Goal: Task Accomplishment & Management: Use online tool/utility

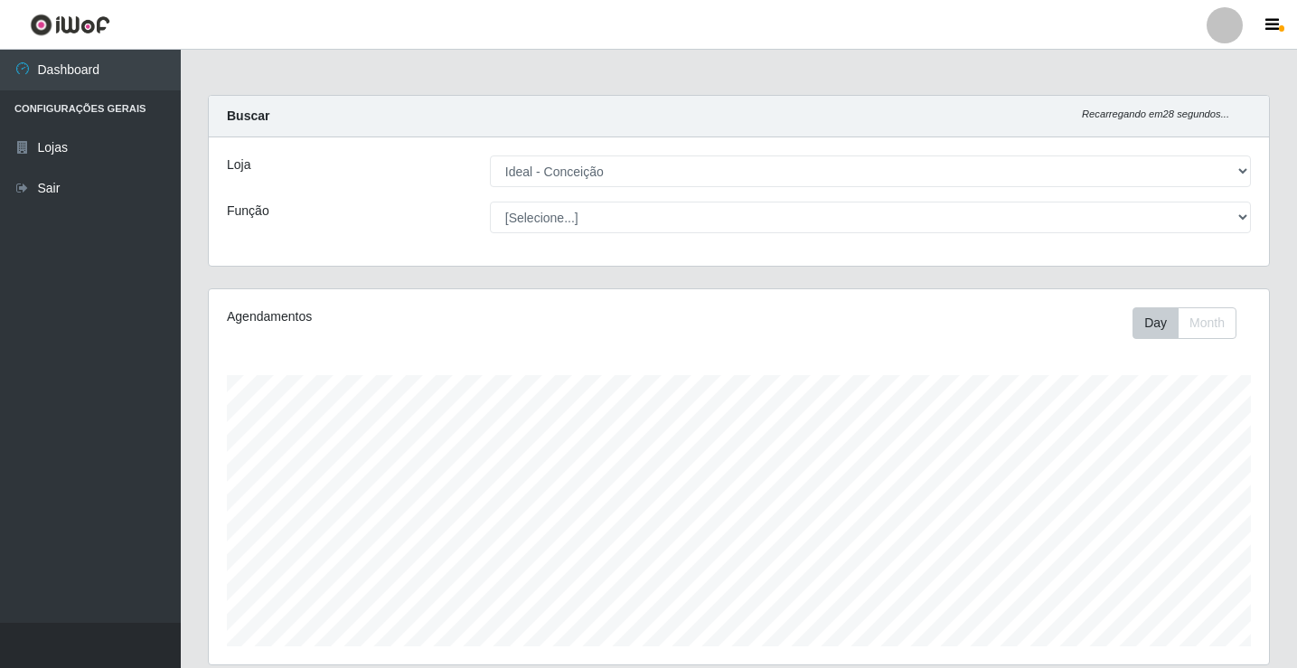
select select "231"
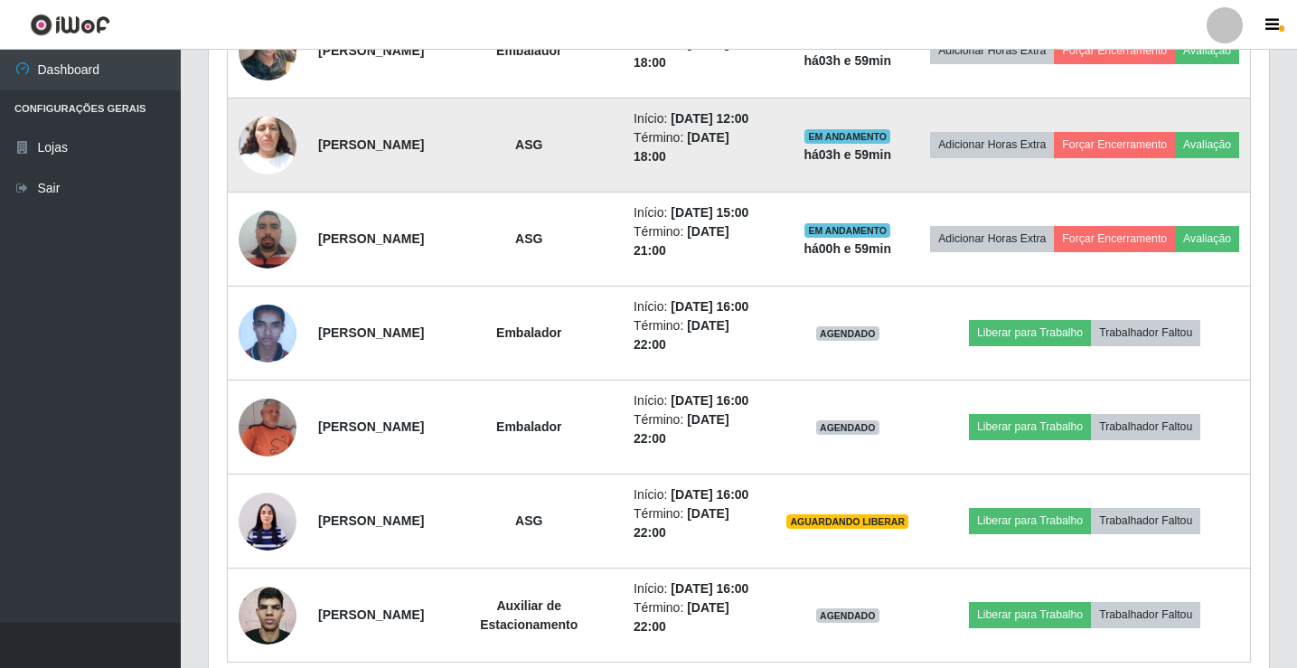
scroll to position [904, 0]
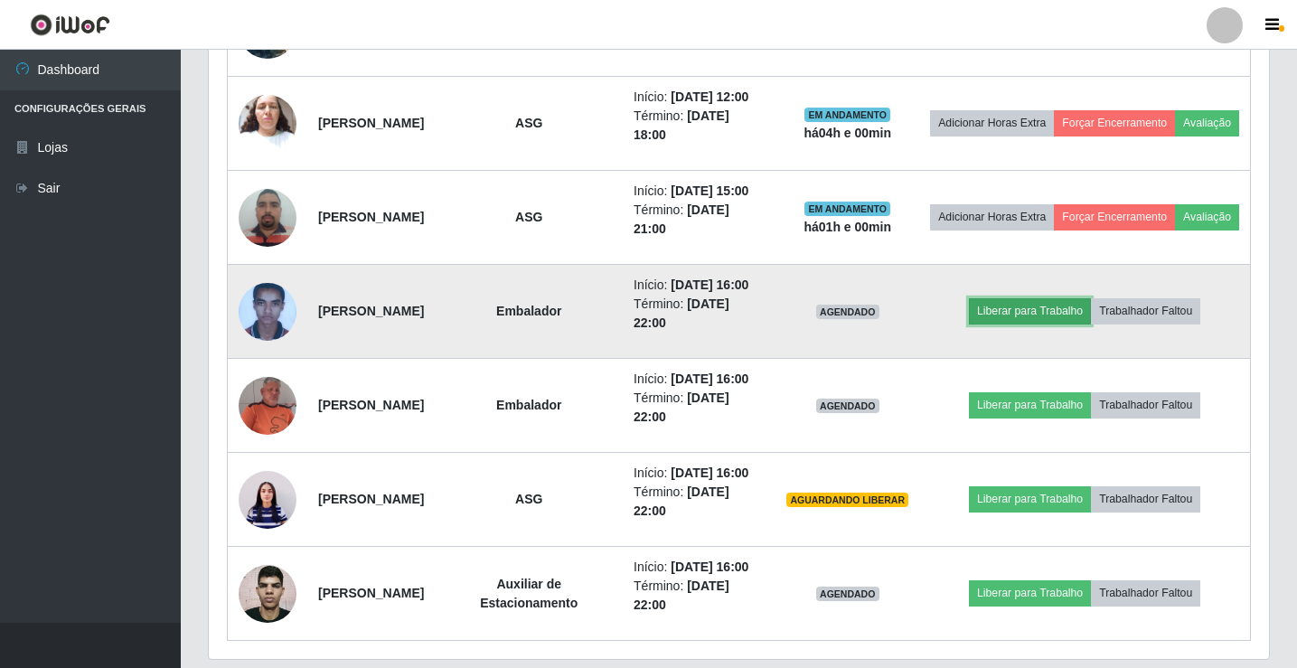
click at [1079, 324] on button "Liberar para Trabalho" at bounding box center [1030, 310] width 122 height 25
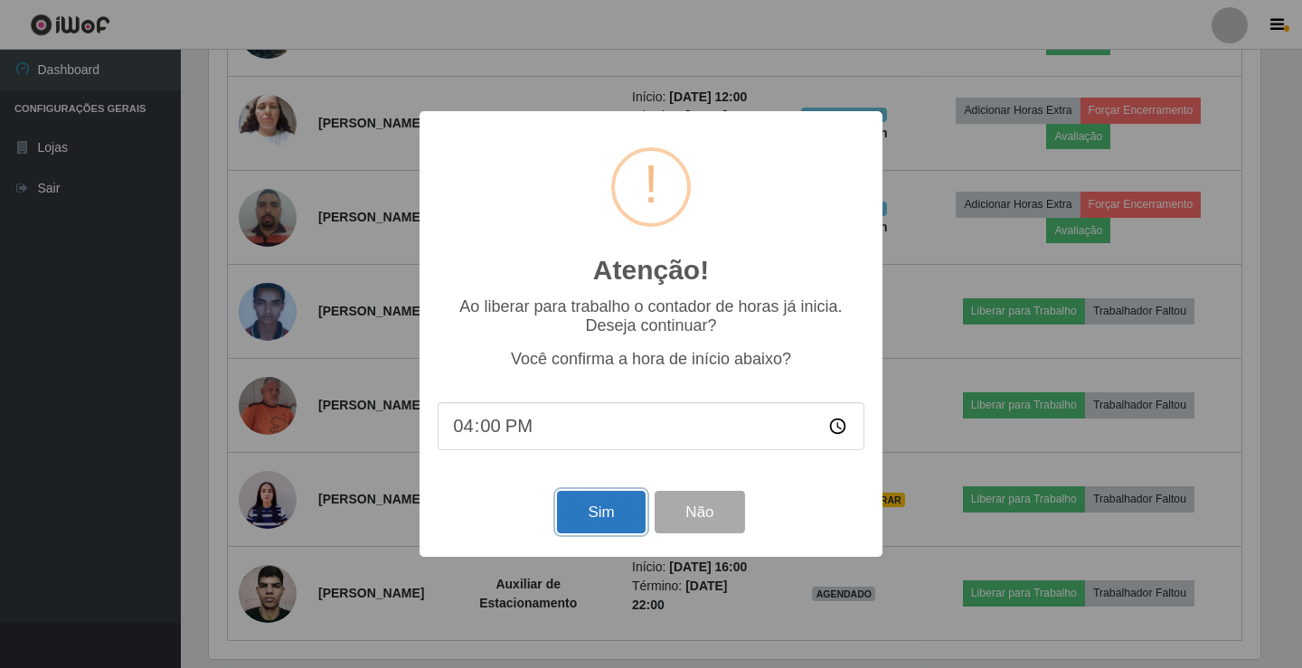
click at [604, 527] on button "Sim" at bounding box center [601, 512] width 88 height 42
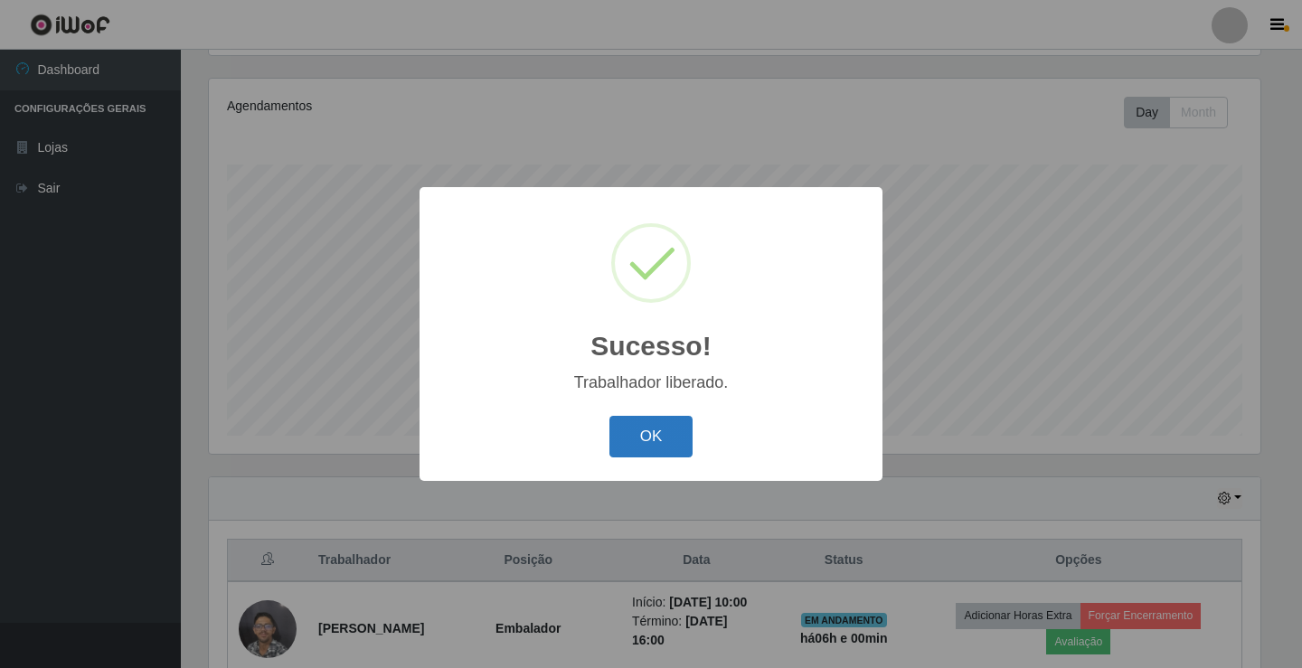
click at [645, 438] on button "OK" at bounding box center [651, 437] width 84 height 42
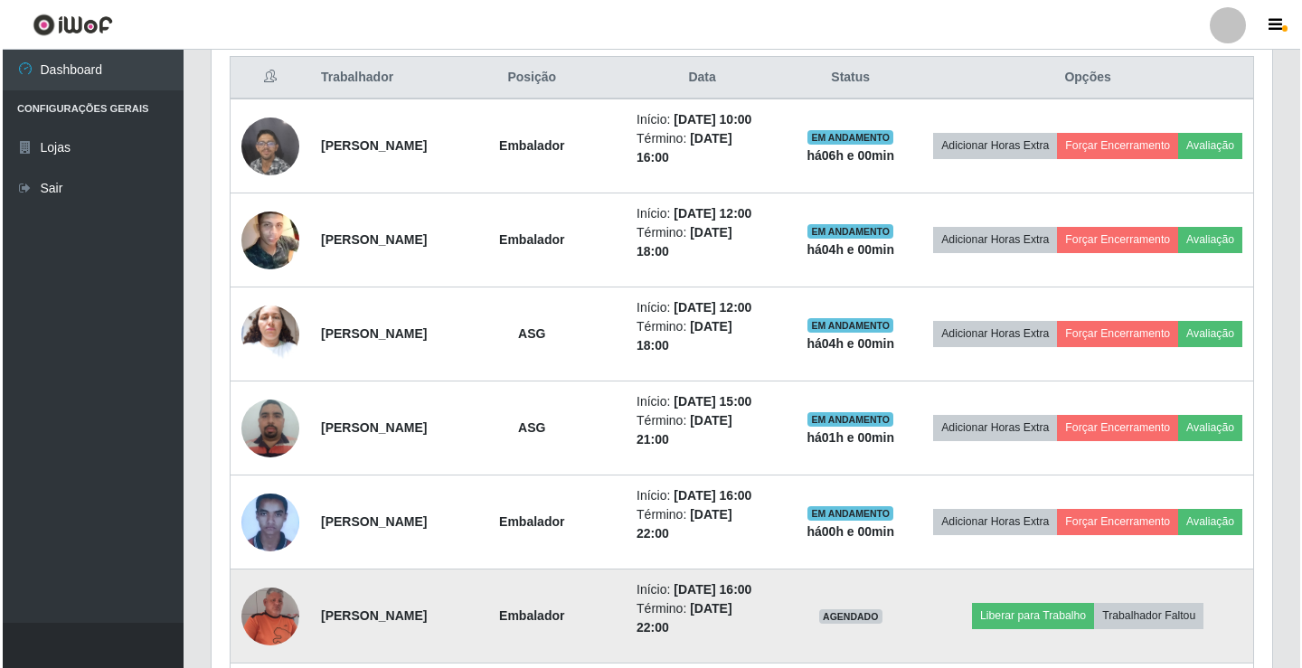
scroll to position [572, 0]
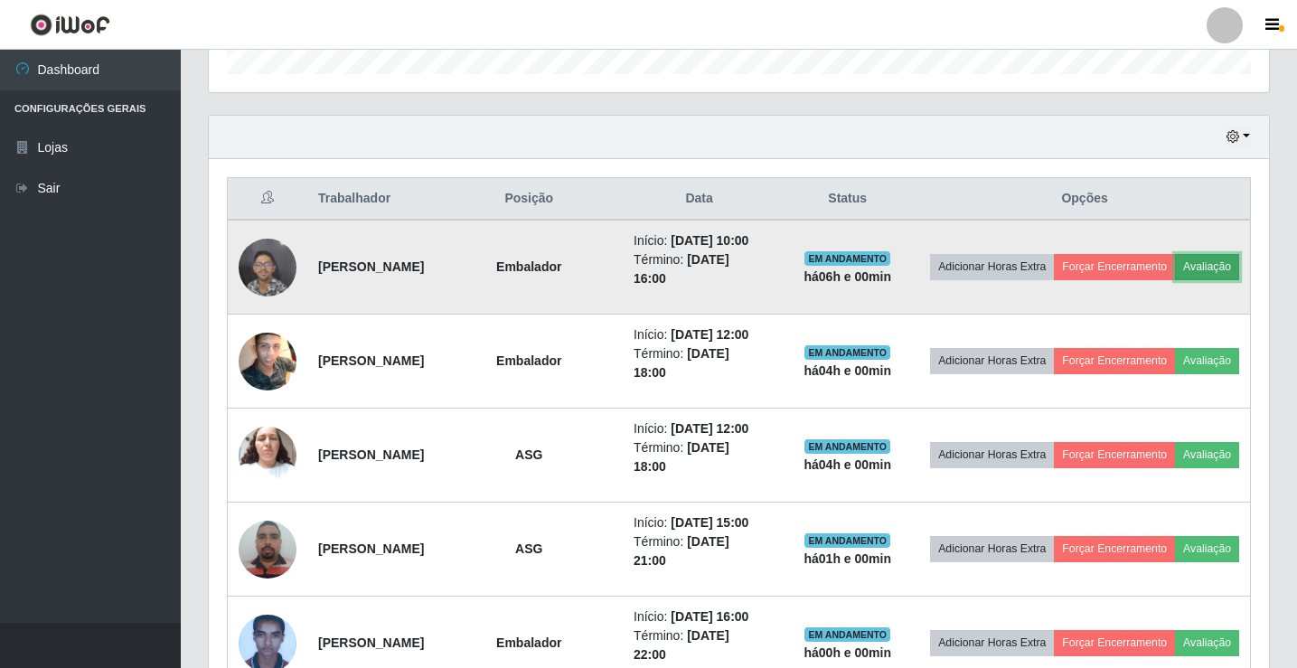
click at [1175, 279] on button "Avaliação" at bounding box center [1207, 266] width 64 height 25
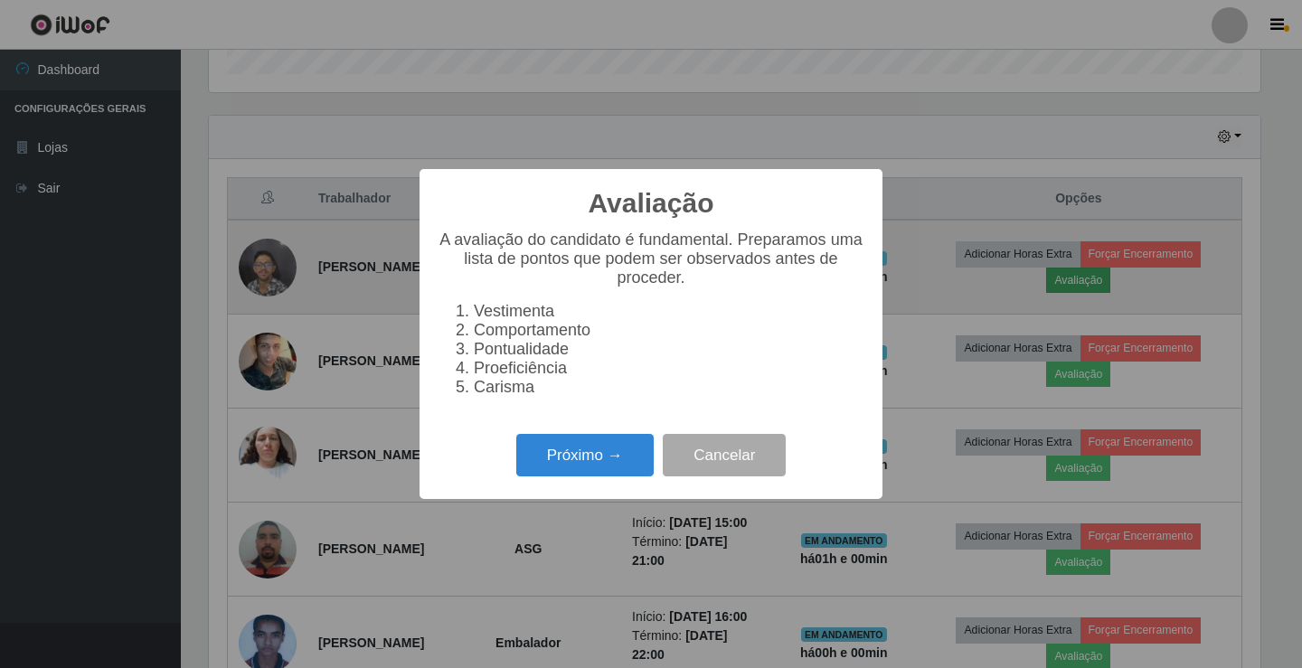
scroll to position [375, 1051]
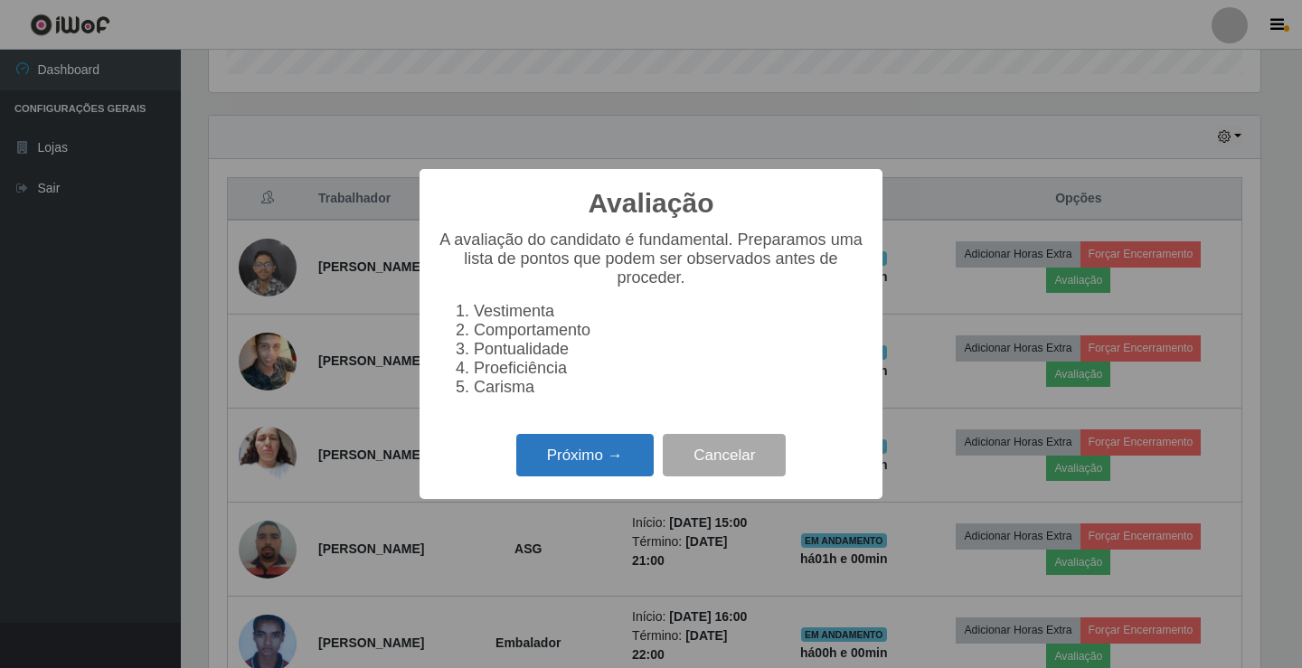
click at [585, 454] on button "Próximo →" at bounding box center [584, 455] width 137 height 42
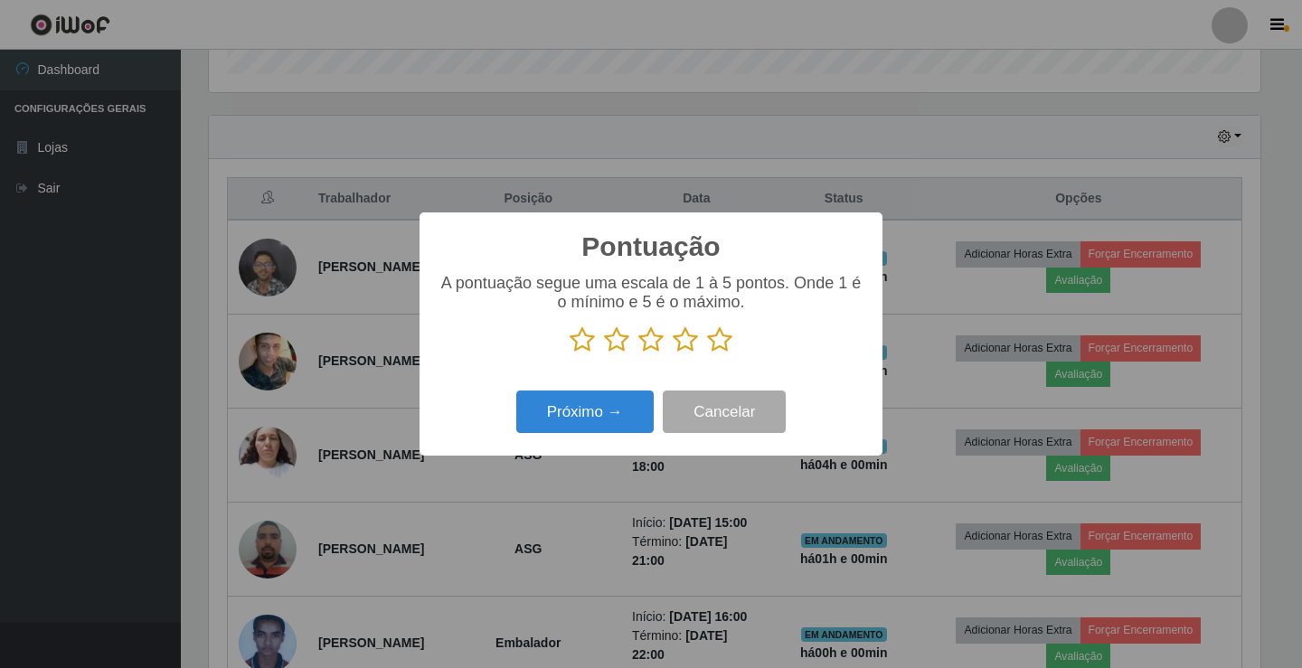
click at [652, 336] on icon at bounding box center [650, 339] width 25 height 27
click at [638, 353] on input "radio" at bounding box center [638, 353] width 0 height 0
click at [630, 409] on button "Próximo →" at bounding box center [584, 412] width 137 height 42
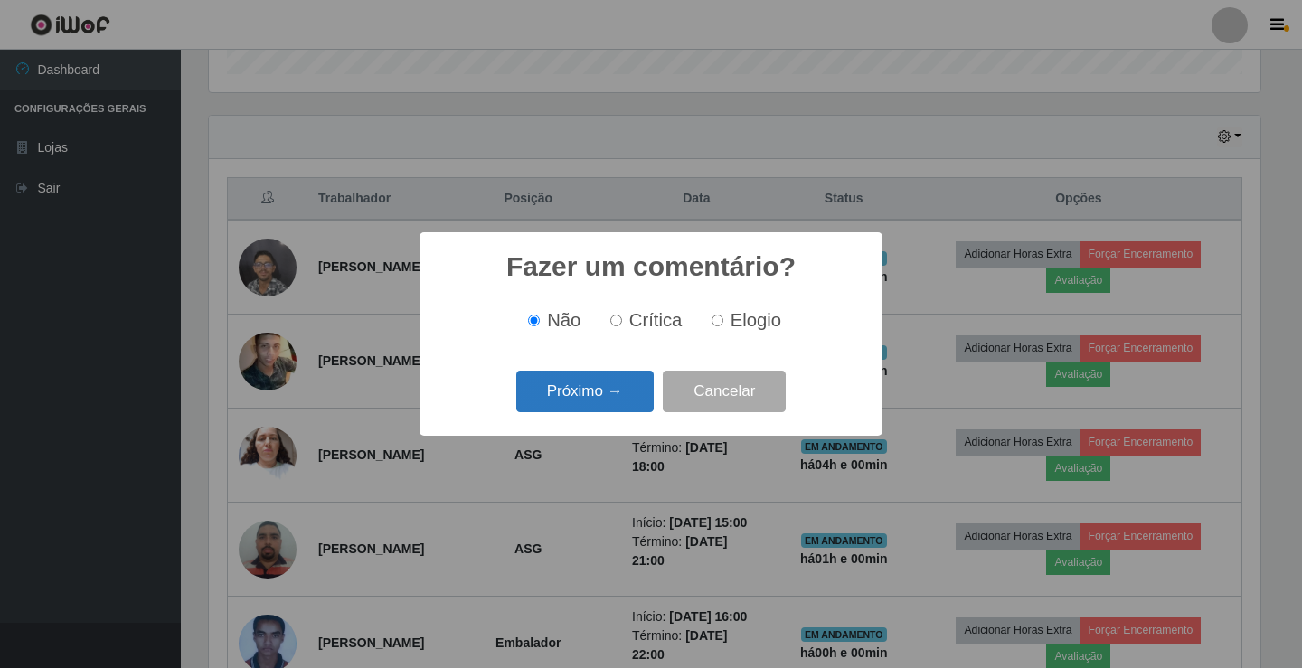
click at [624, 398] on button "Próximo →" at bounding box center [584, 392] width 137 height 42
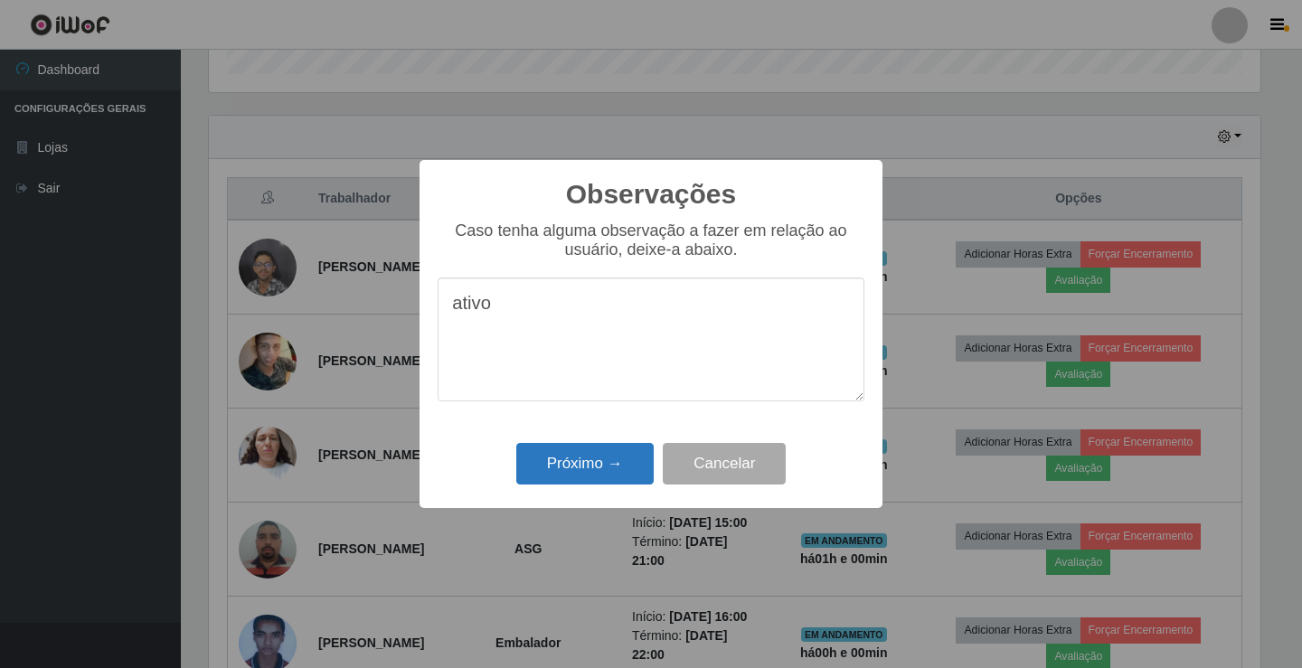
type textarea "ativo"
click at [619, 469] on button "Próximo →" at bounding box center [584, 464] width 137 height 42
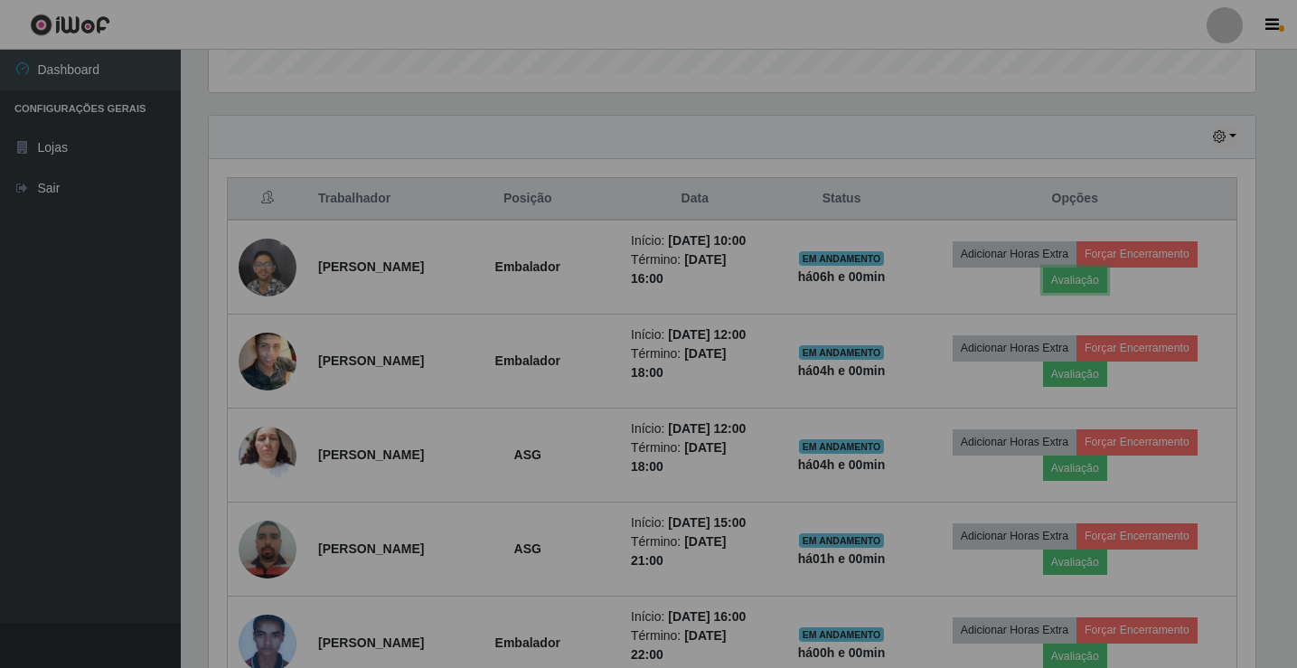
scroll to position [375, 1060]
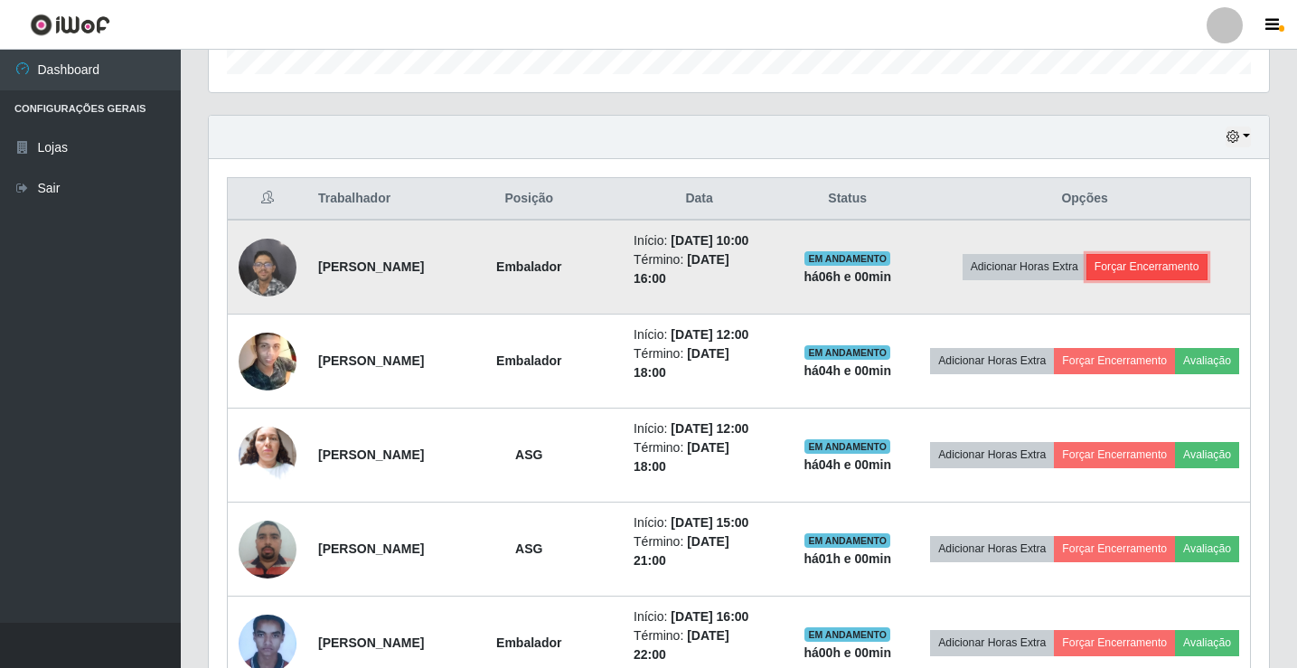
click at [1144, 275] on button "Forçar Encerramento" at bounding box center [1147, 266] width 121 height 25
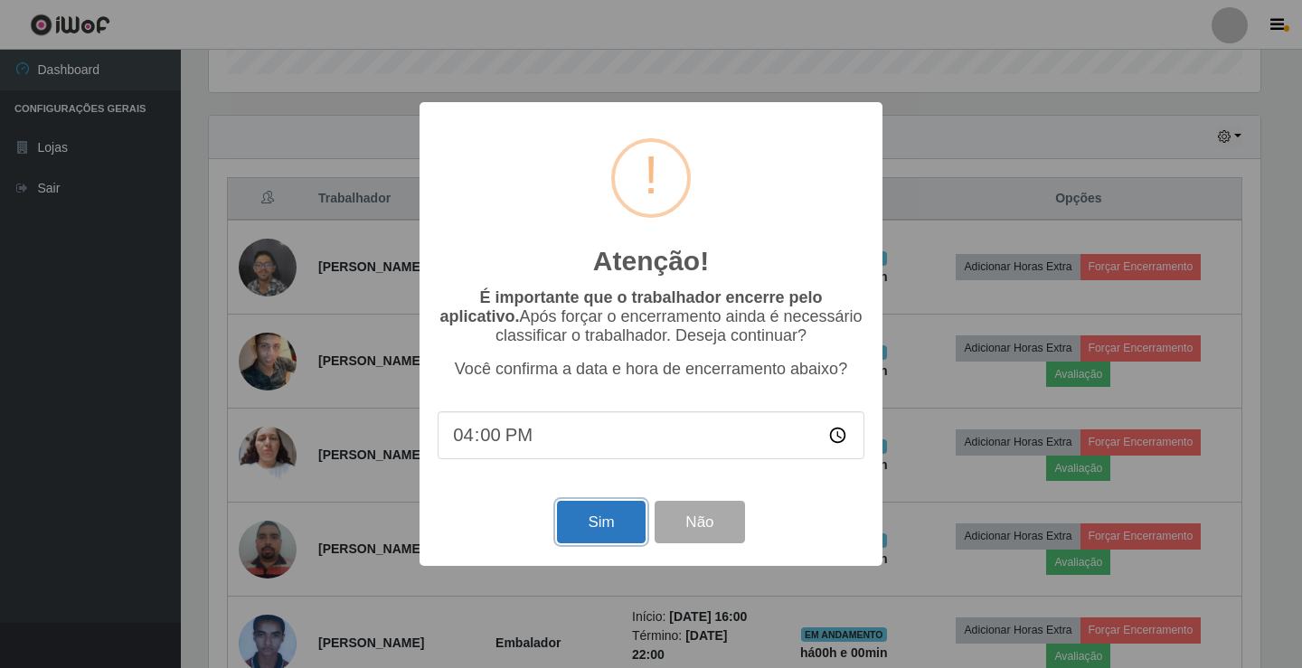
click at [618, 531] on button "Sim" at bounding box center [601, 522] width 88 height 42
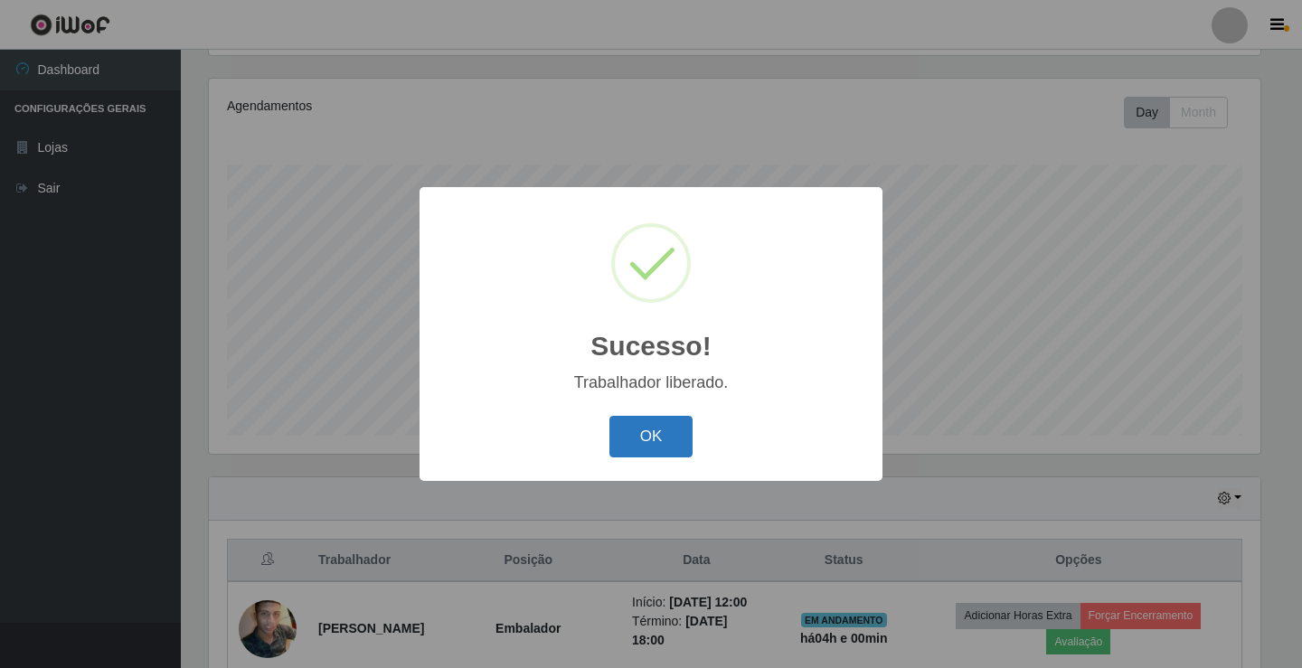
click at [642, 445] on button "OK" at bounding box center [651, 437] width 84 height 42
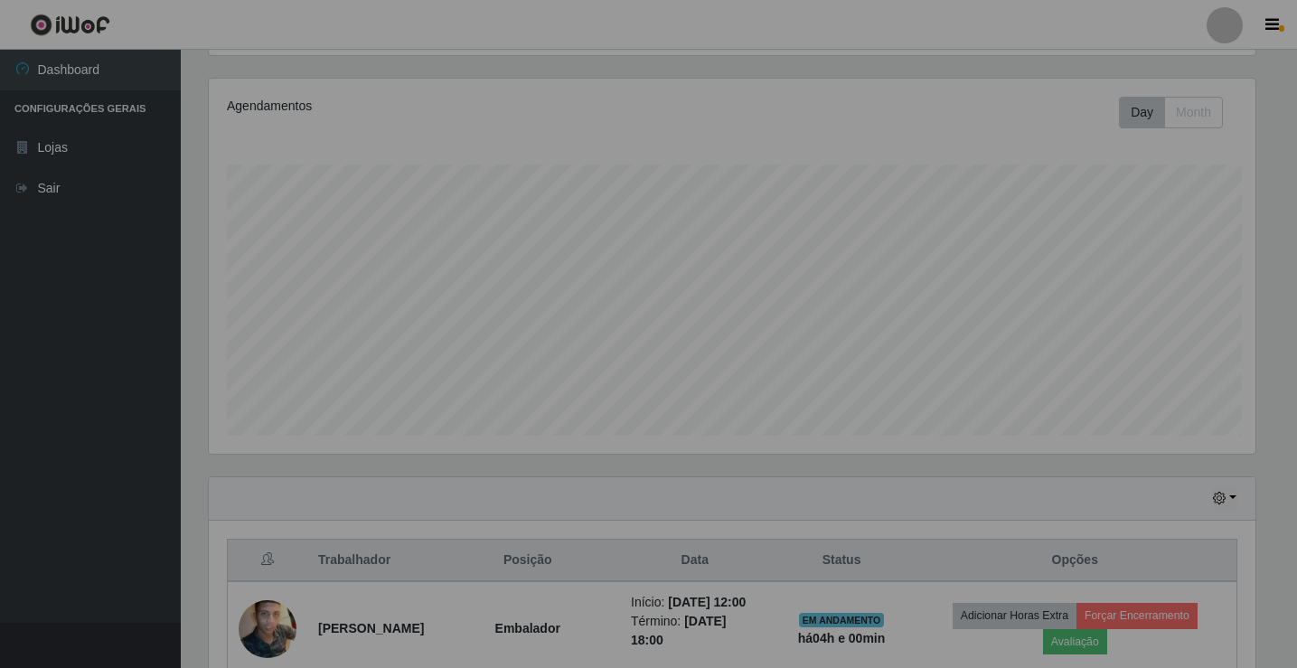
scroll to position [0, 0]
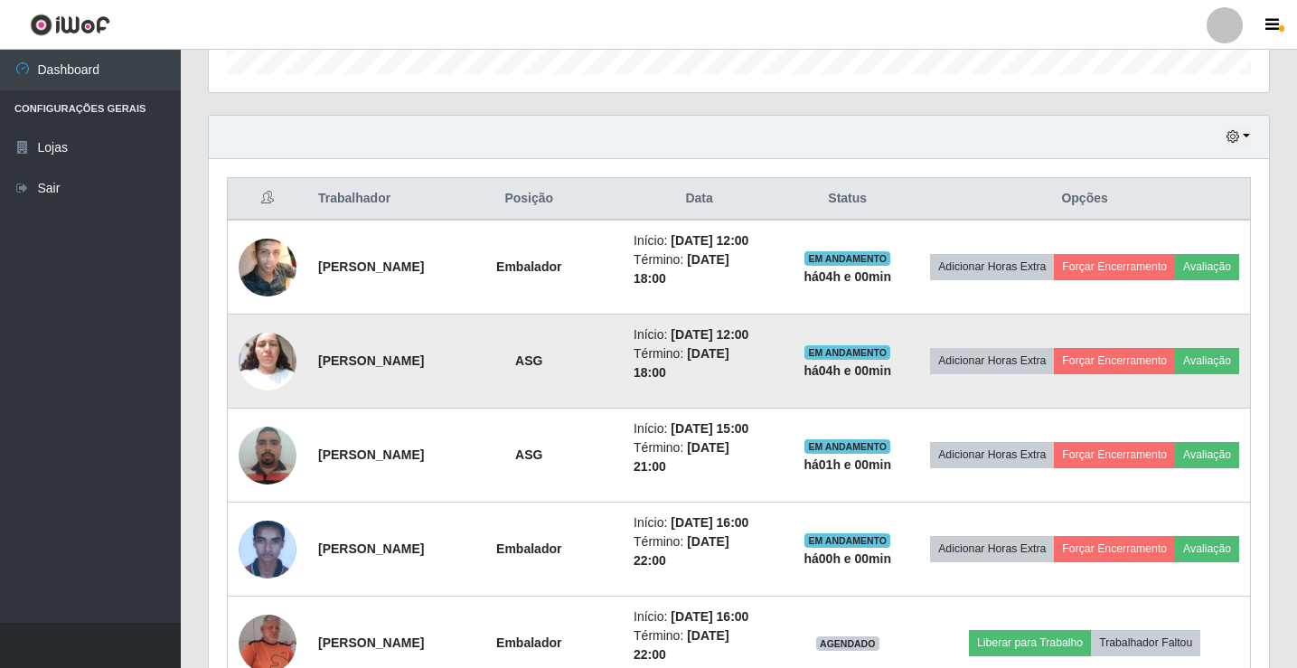
click at [273, 400] on img at bounding box center [268, 361] width 58 height 77
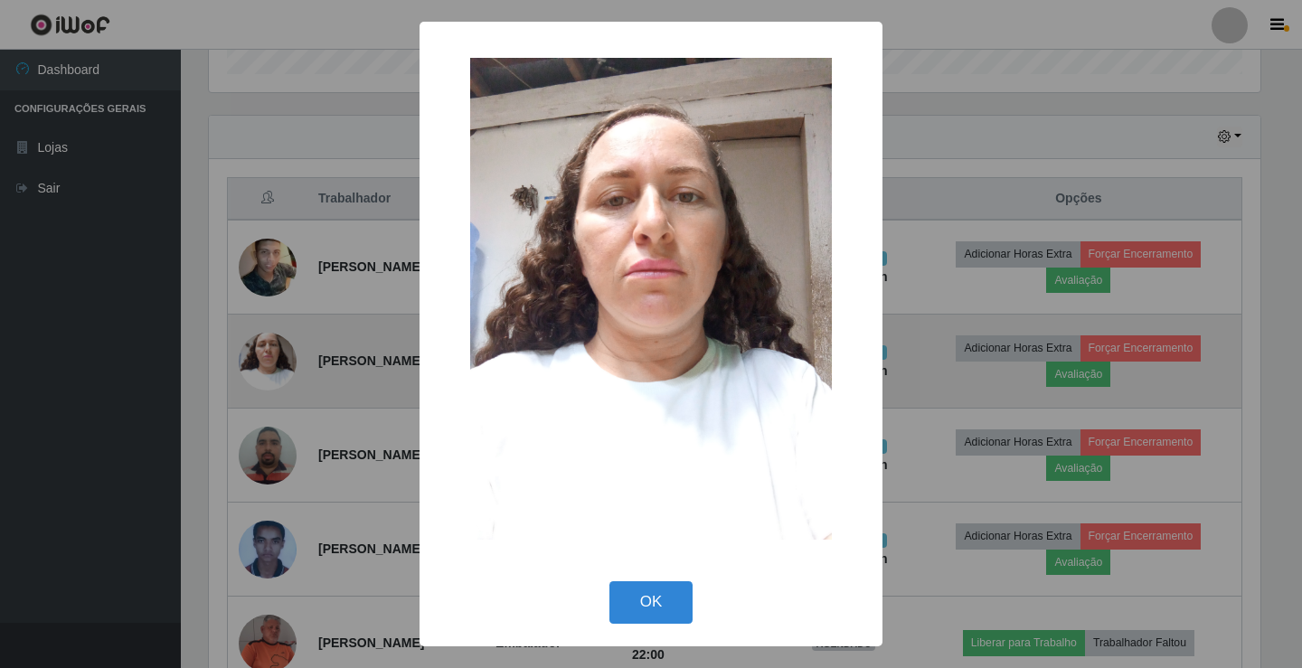
click at [273, 403] on div "× OK Cancel" at bounding box center [651, 334] width 1302 height 668
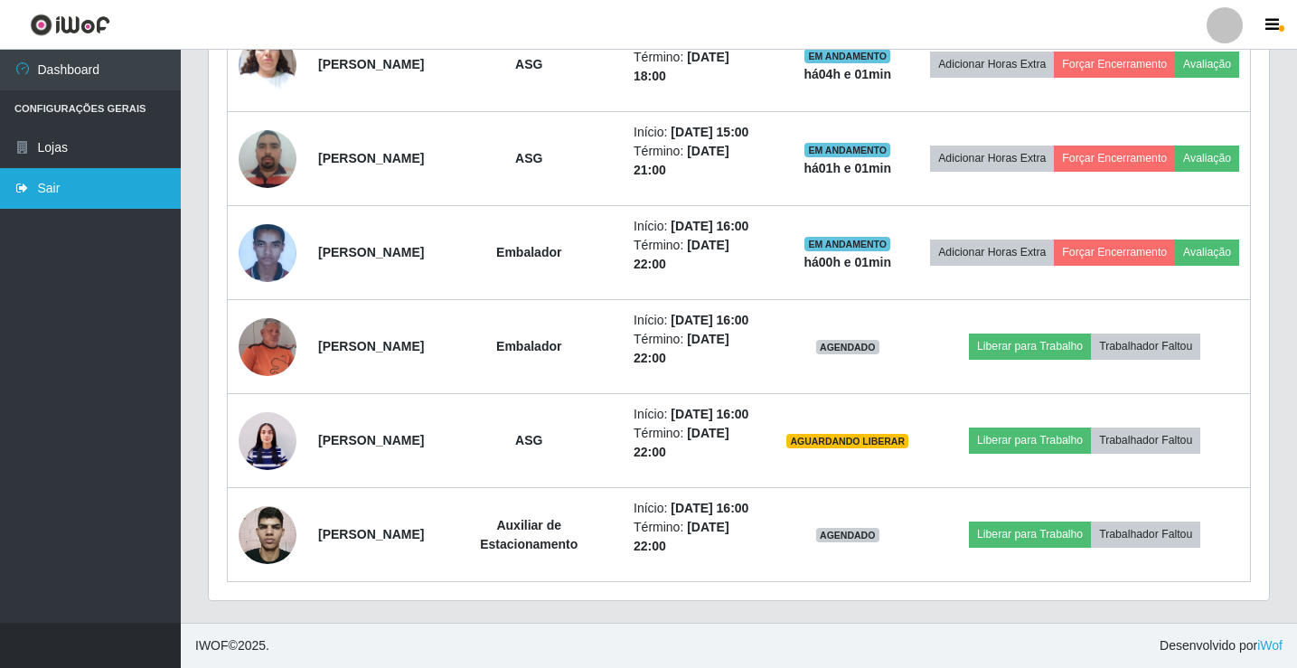
click at [89, 184] on link "Sair" at bounding box center [90, 188] width 181 height 41
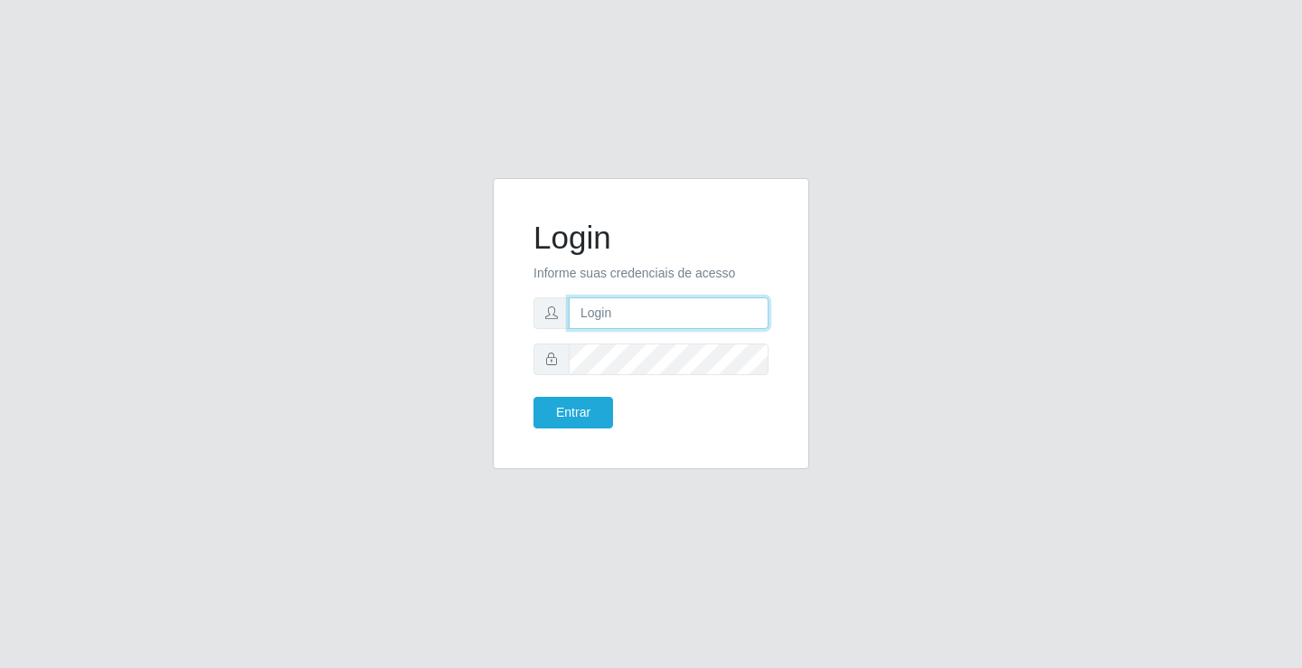
click at [752, 316] on input "text" at bounding box center [669, 313] width 200 height 32
type input "[PERSON_NAME]"
click at [533, 397] on button "Entrar" at bounding box center [573, 413] width 80 height 32
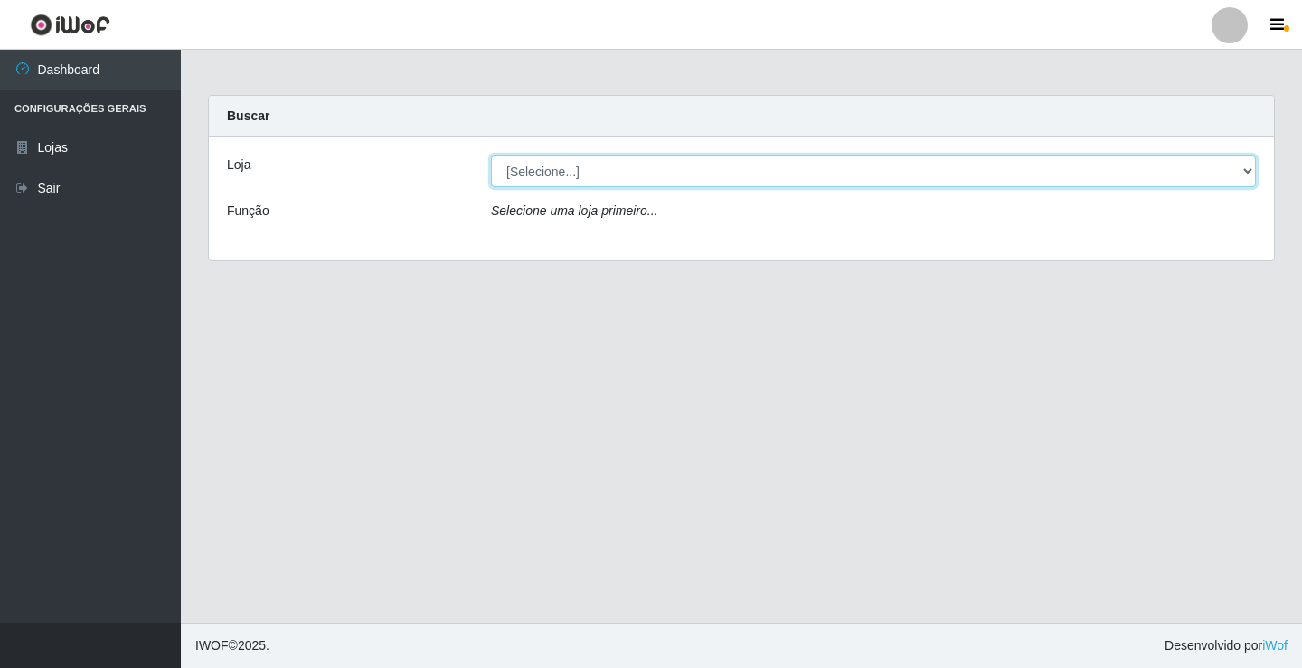
click at [673, 174] on select "[Selecione...] Ideal - Conceição" at bounding box center [873, 171] width 765 height 32
select select "231"
click at [491, 155] on select "[Selecione...] Ideal - Conceição" at bounding box center [873, 171] width 765 height 32
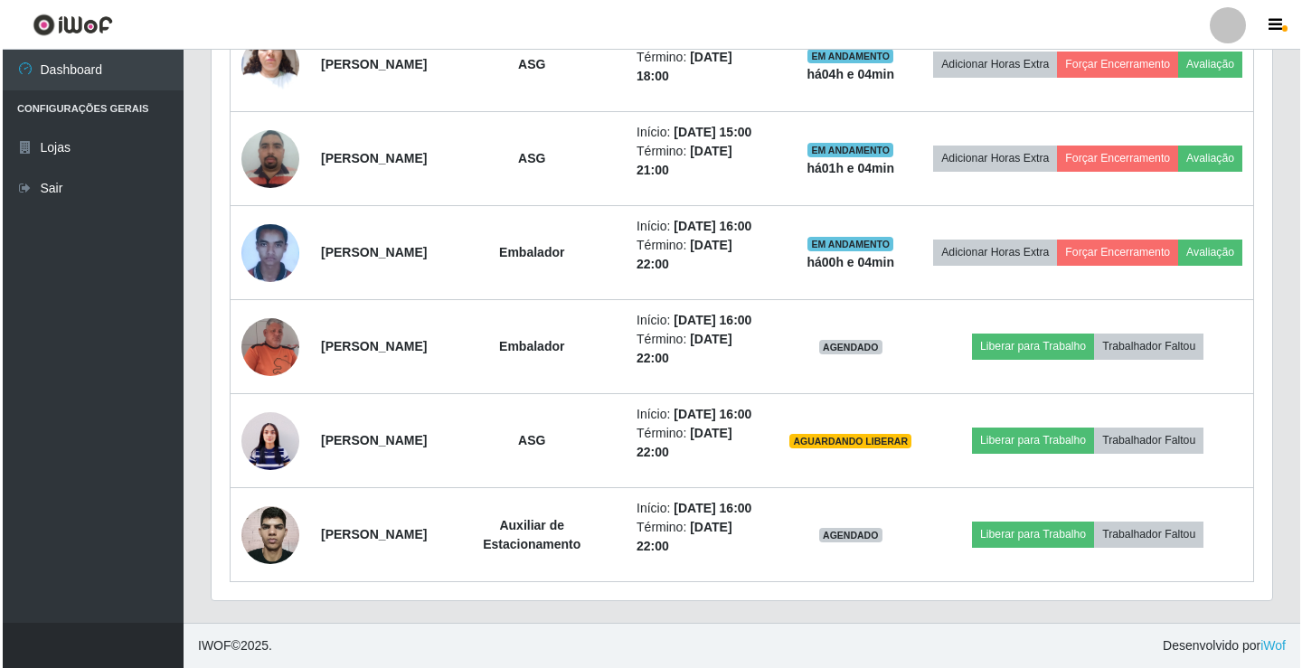
scroll to position [1002, 0]
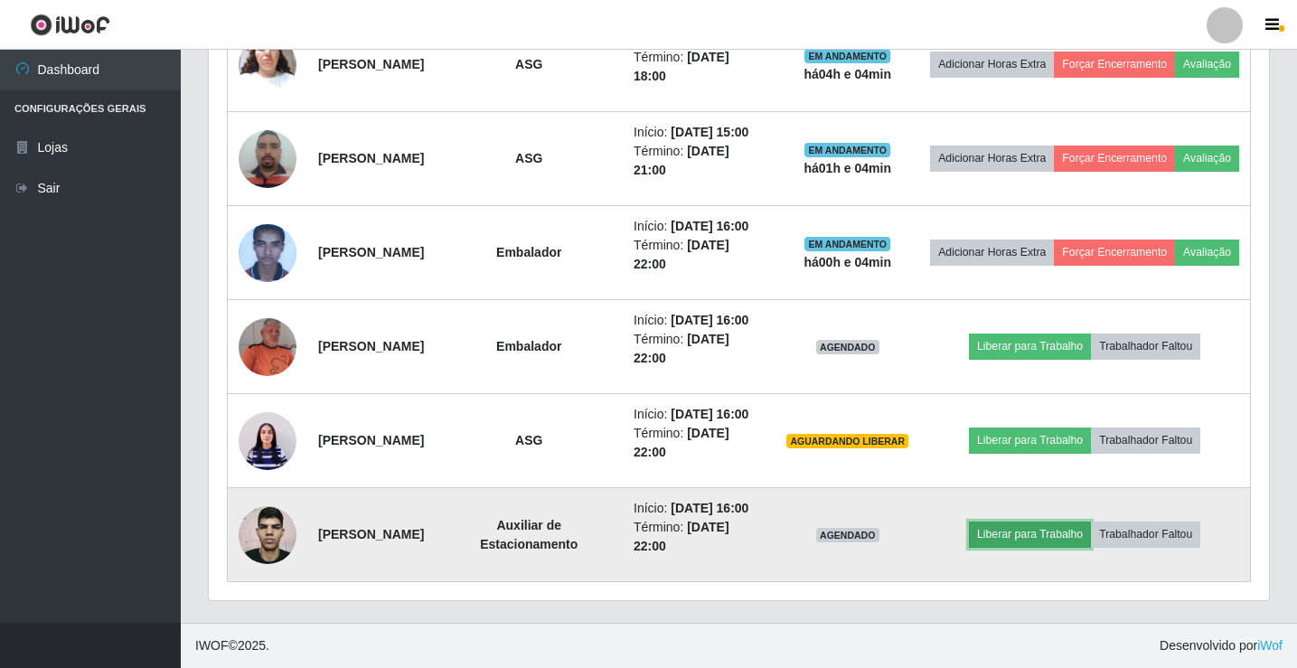
click at [1063, 529] on button "Liberar para Trabalho" at bounding box center [1030, 534] width 122 height 25
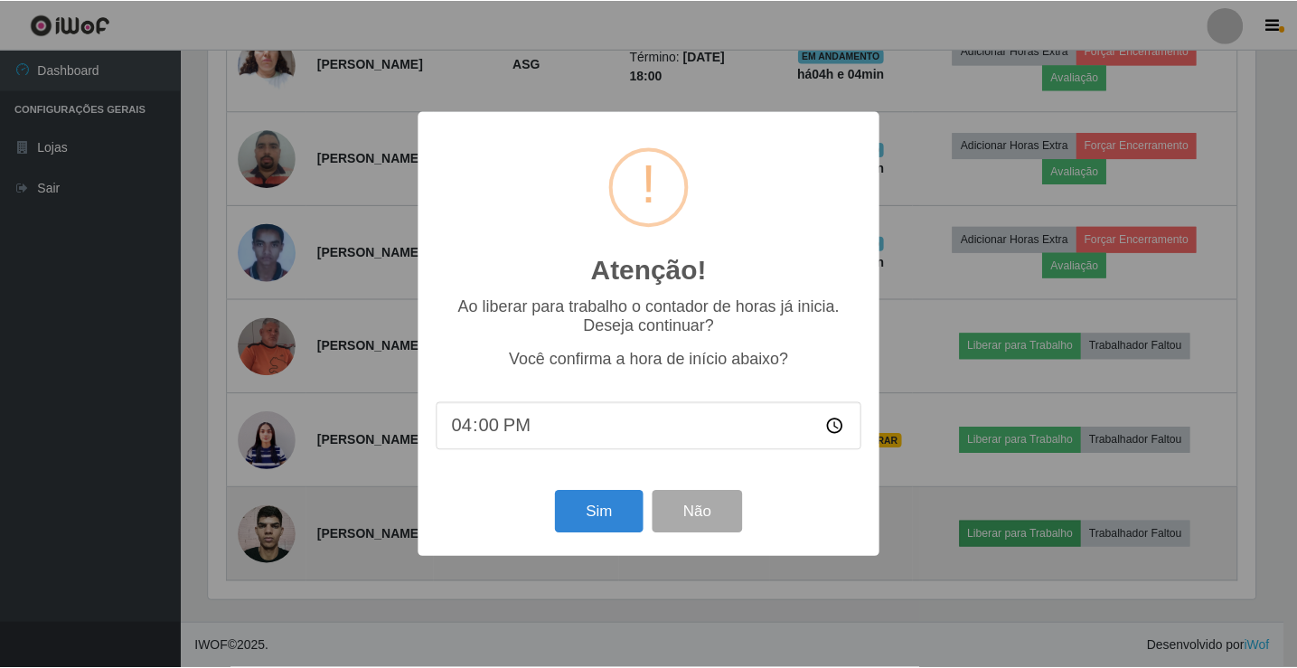
scroll to position [375, 1051]
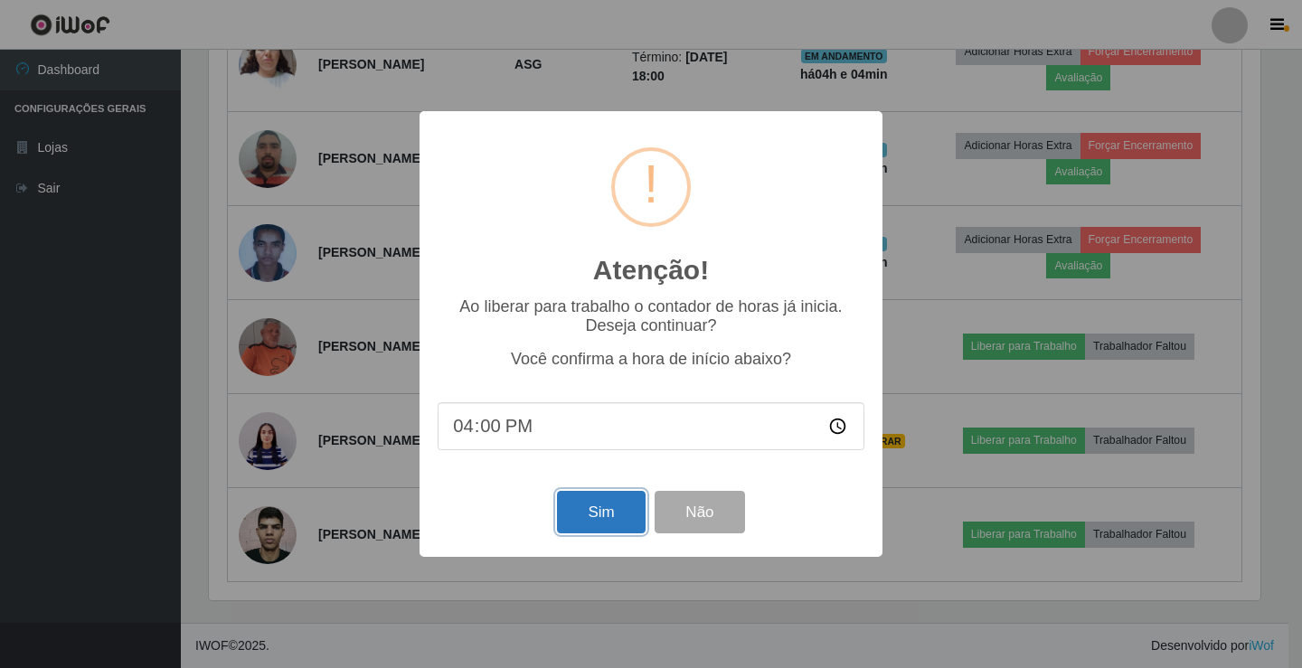
click at [589, 513] on button "Sim" at bounding box center [601, 512] width 88 height 42
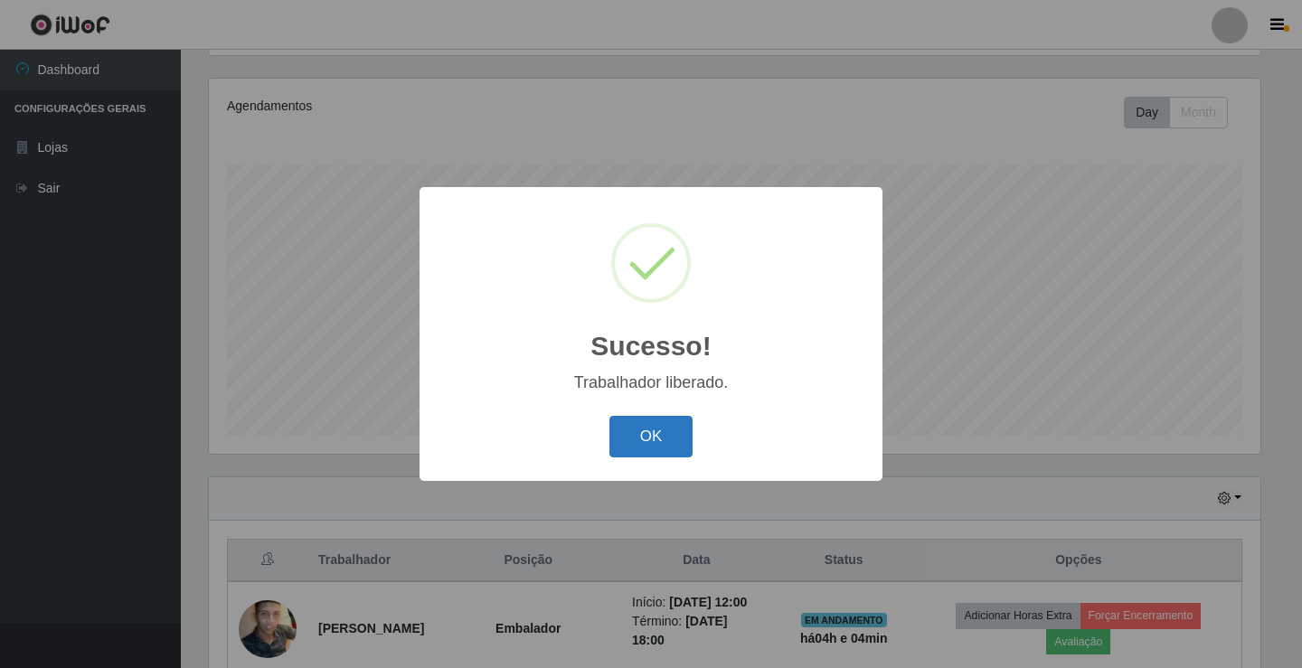
click at [660, 444] on button "OK" at bounding box center [651, 437] width 84 height 42
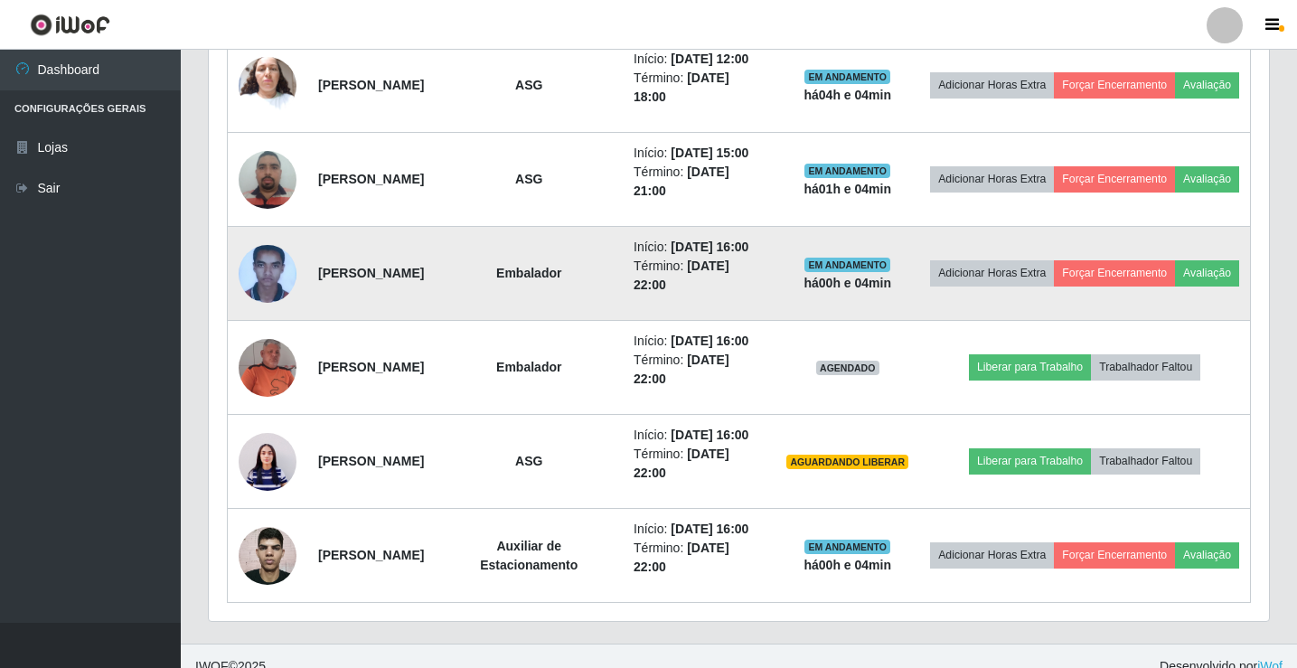
scroll to position [1002, 0]
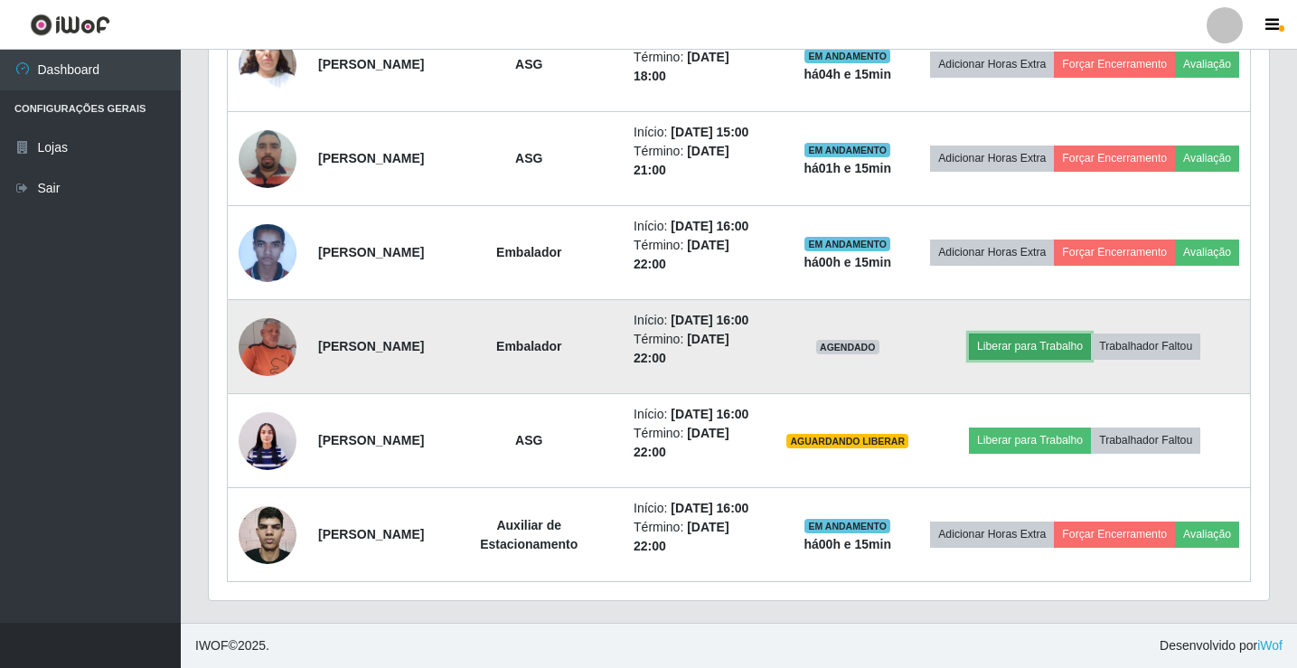
click at [1077, 334] on button "Liberar para Trabalho" at bounding box center [1030, 346] width 122 height 25
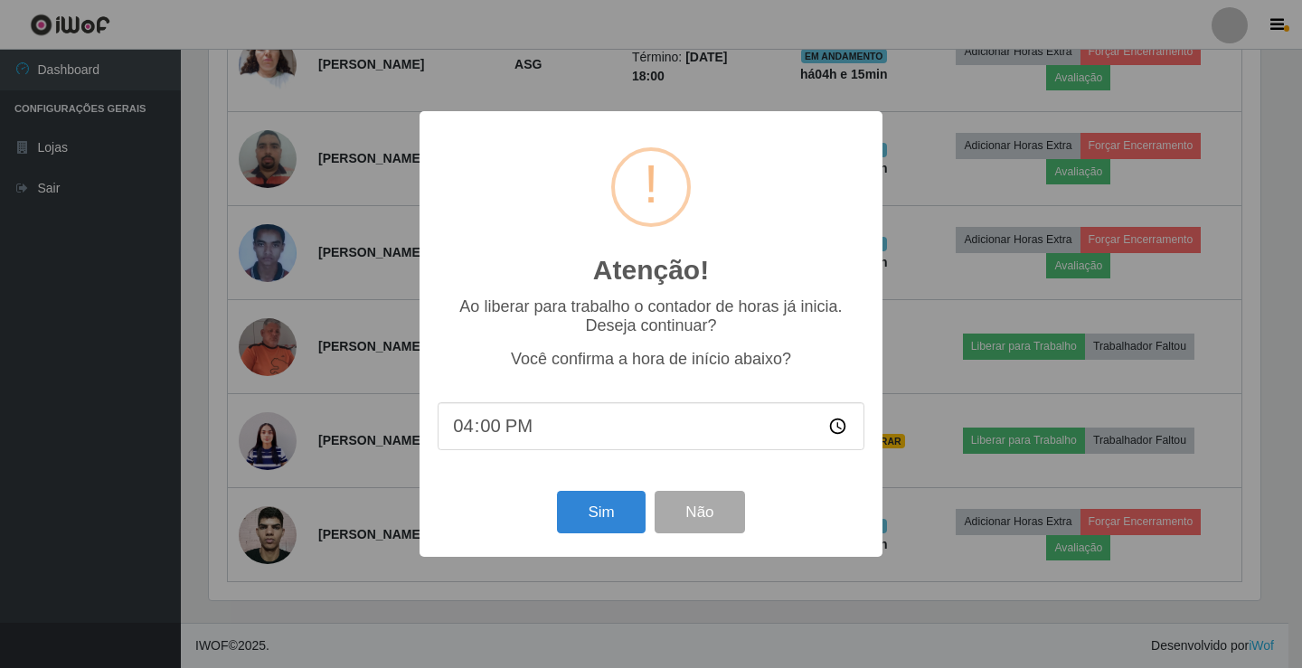
click at [484, 433] on input "16:00" at bounding box center [651, 426] width 427 height 48
type input "16:10"
click at [619, 512] on button "Sim" at bounding box center [601, 512] width 88 height 42
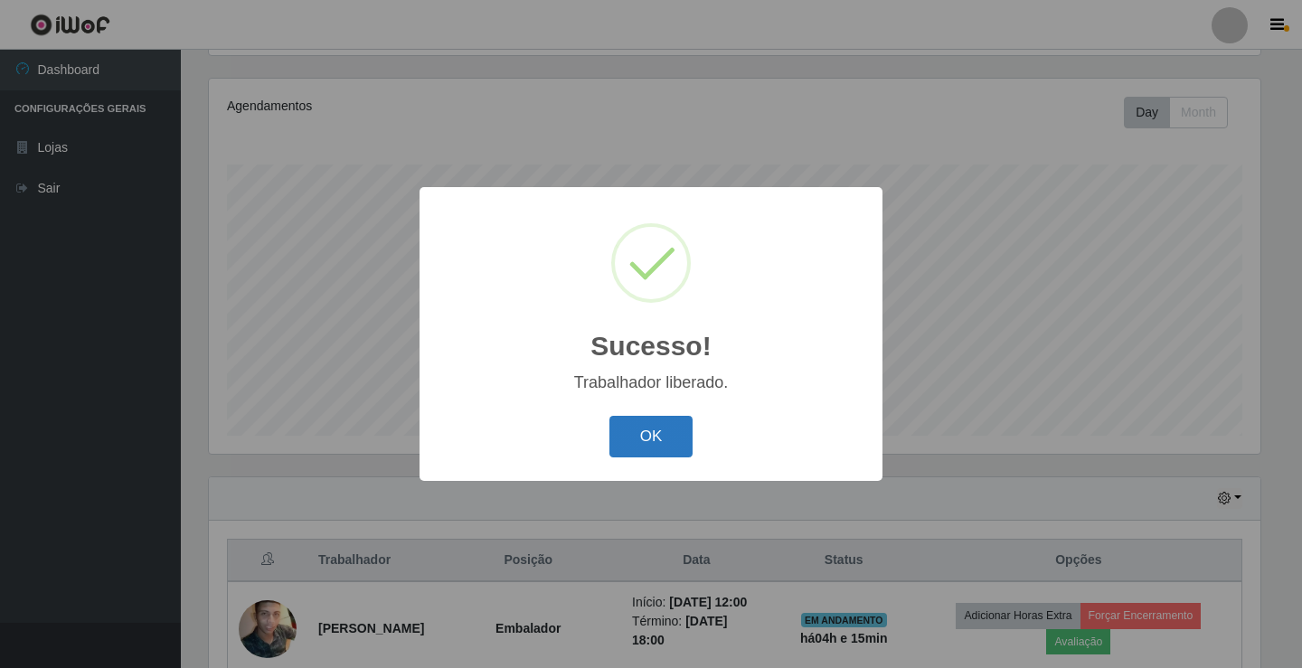
click at [642, 441] on button "OK" at bounding box center [651, 437] width 84 height 42
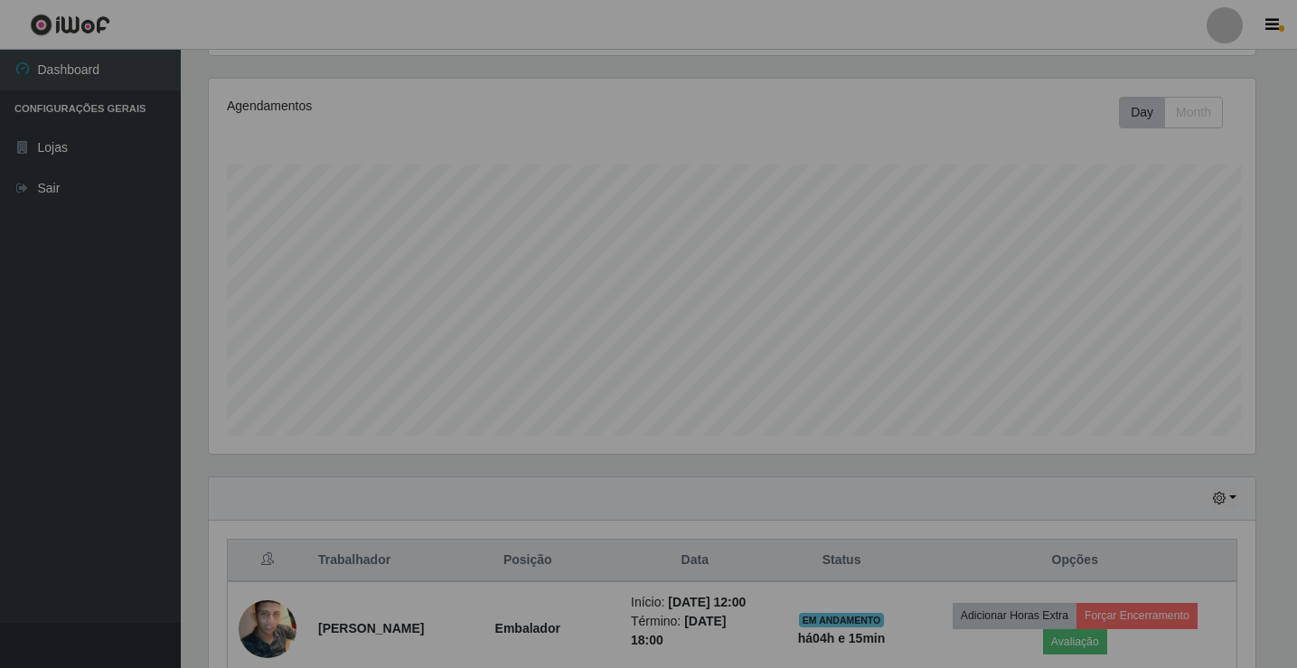
scroll to position [375, 1060]
